Goal: Navigation & Orientation: Find specific page/section

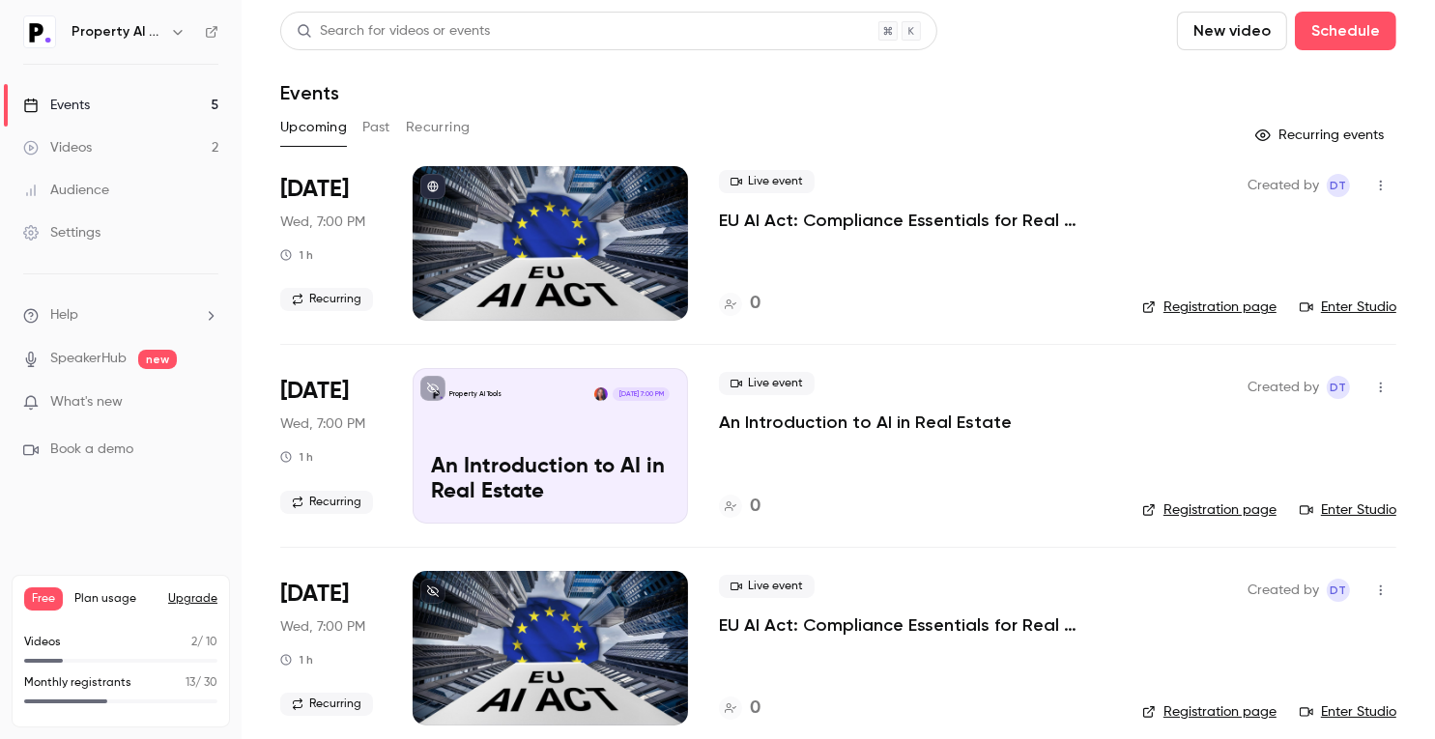
click at [114, 102] on link "Events 5" at bounding box center [121, 105] width 242 height 43
click at [376, 133] on button "Past" at bounding box center [376, 127] width 28 height 31
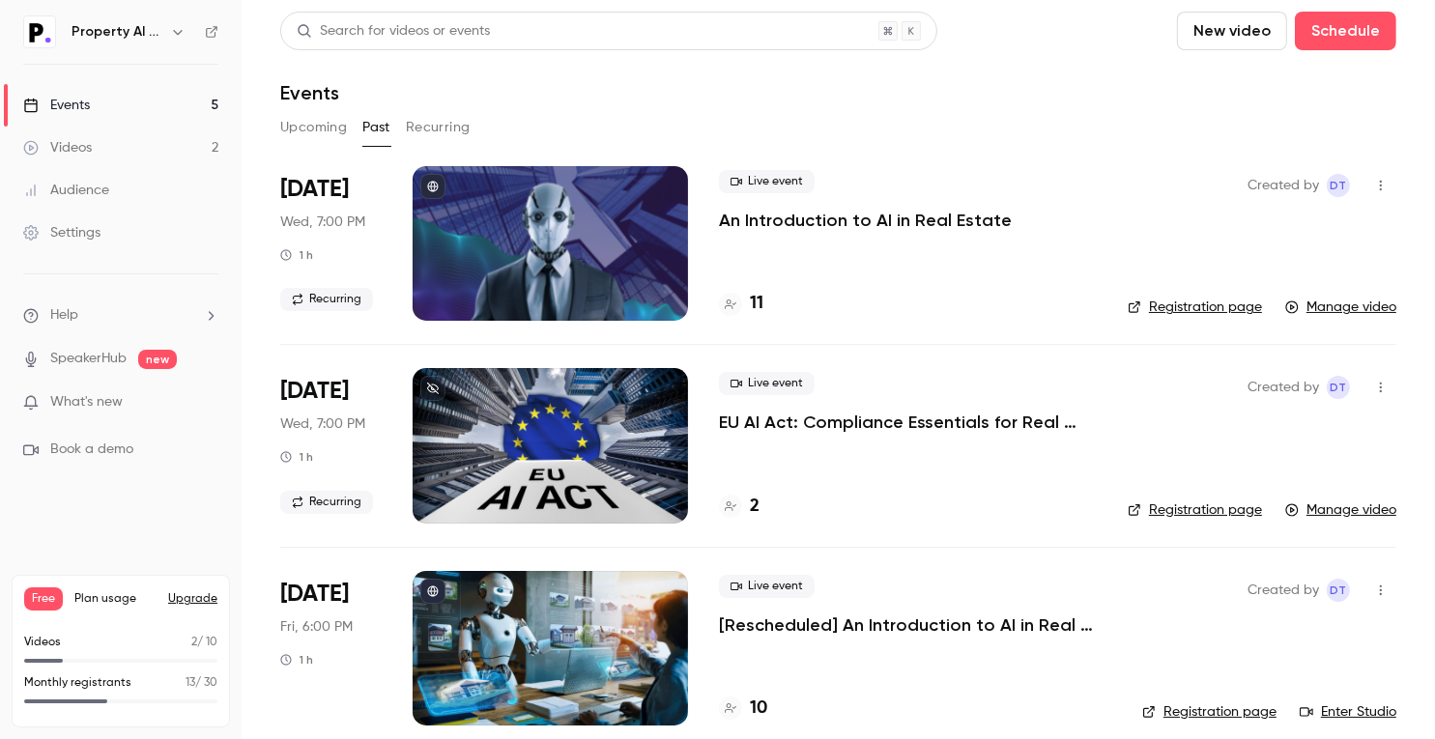
click at [107, 146] on link "Videos 2" at bounding box center [121, 148] width 242 height 43
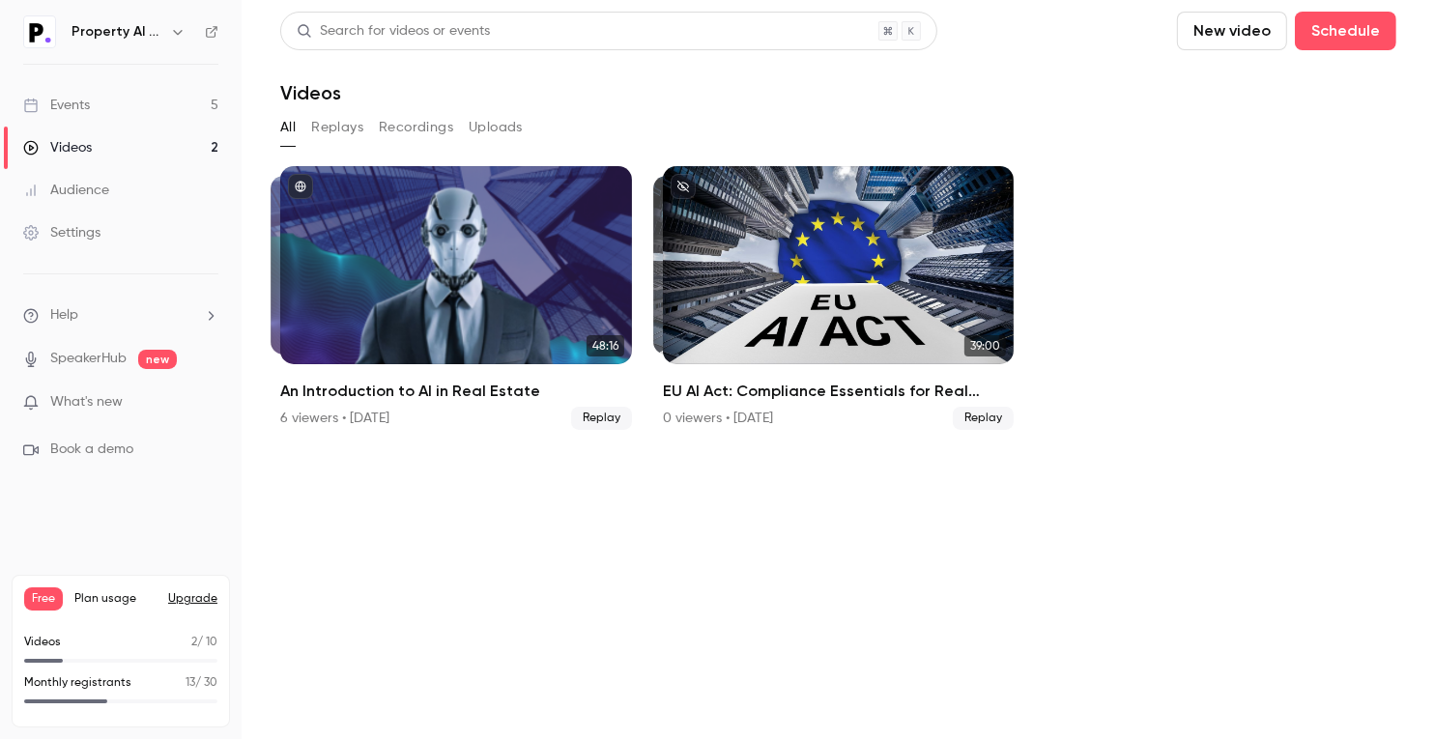
click at [107, 106] on link "Events 5" at bounding box center [121, 105] width 242 height 43
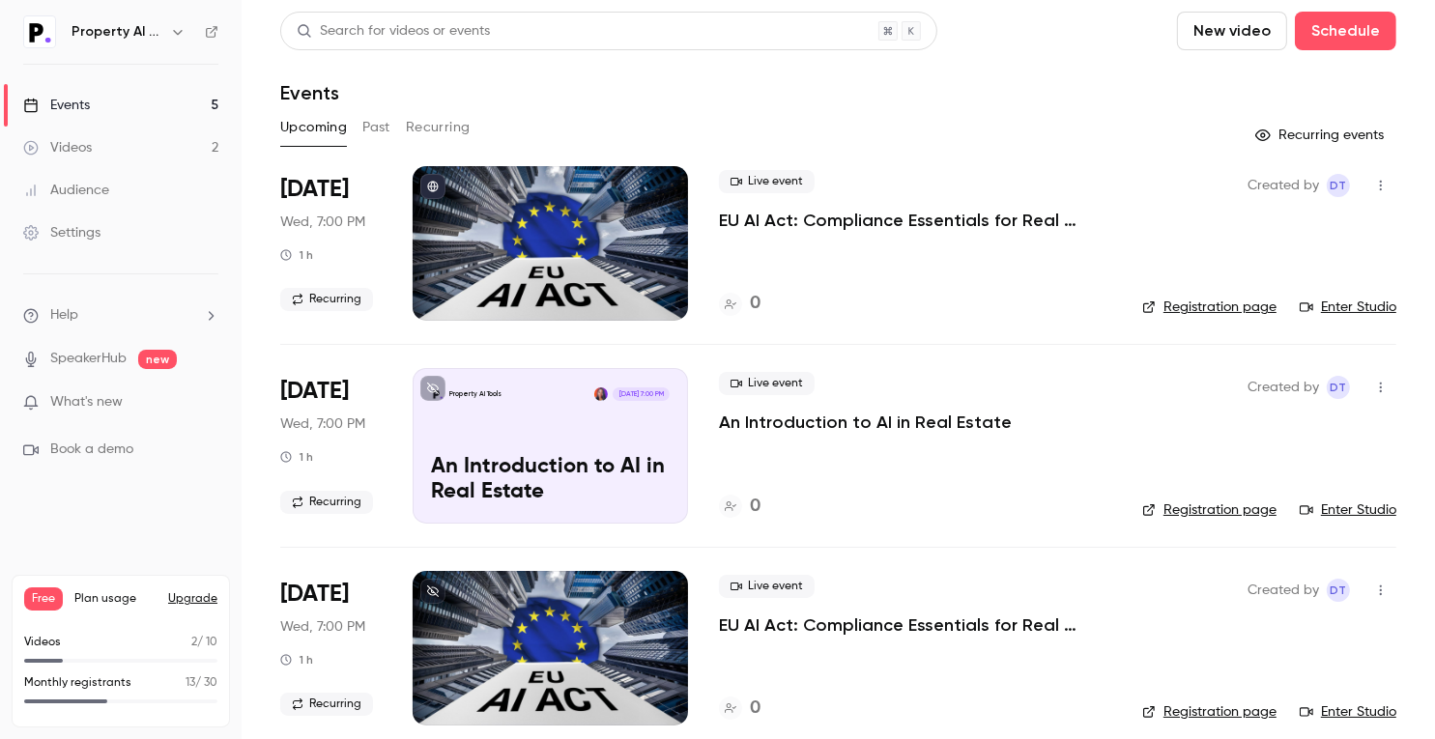
click at [176, 24] on icon "button" at bounding box center [177, 31] width 15 height 15
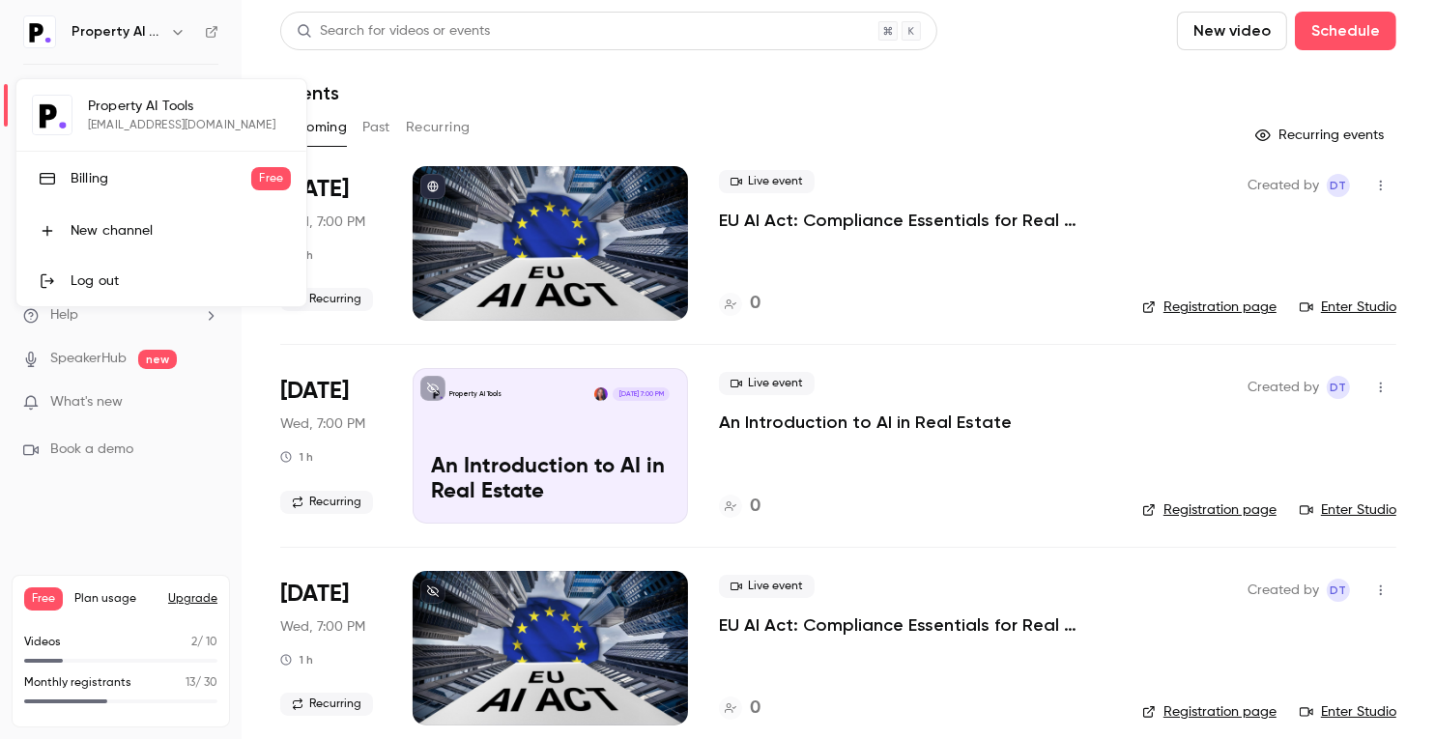
click at [100, 272] on div "Log out" at bounding box center [181, 281] width 220 height 19
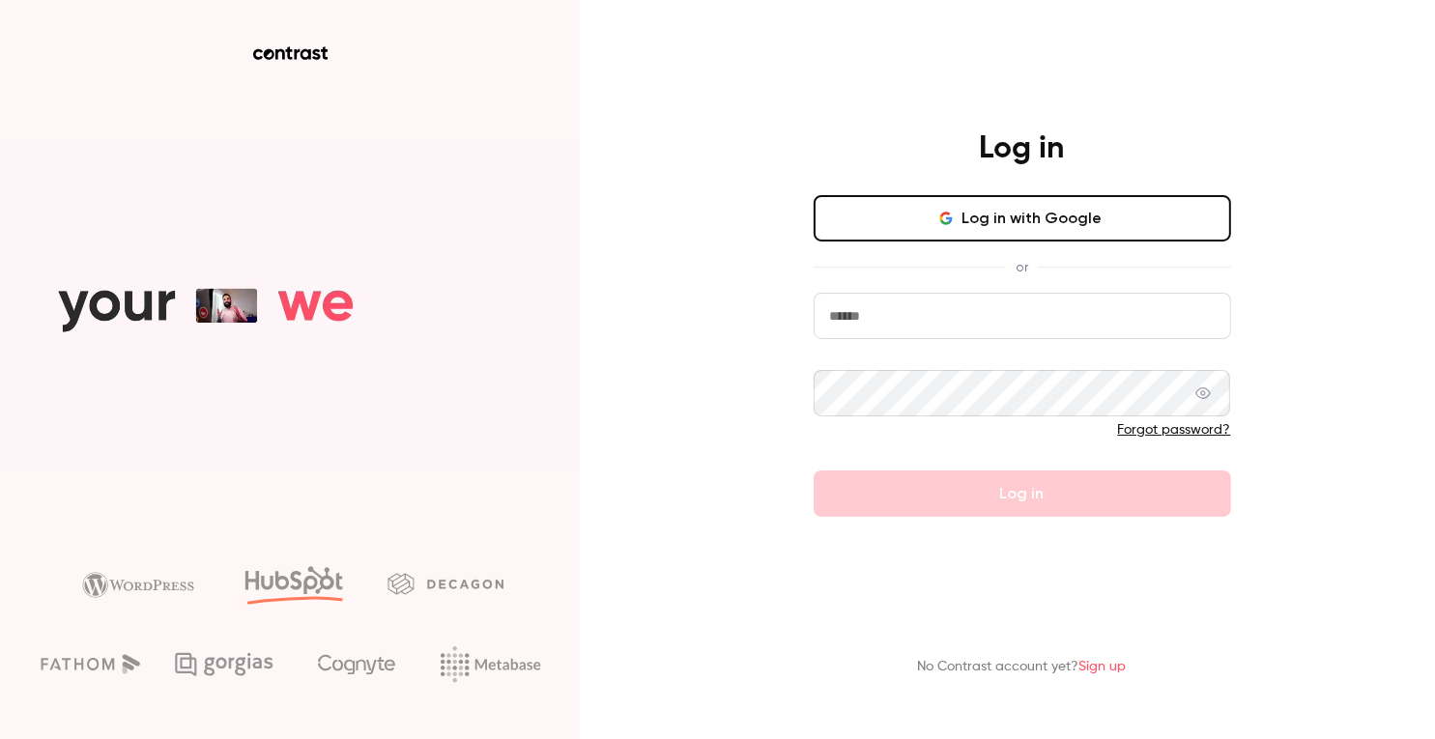
type input "**********"
